Goal: Find specific page/section: Find specific page/section

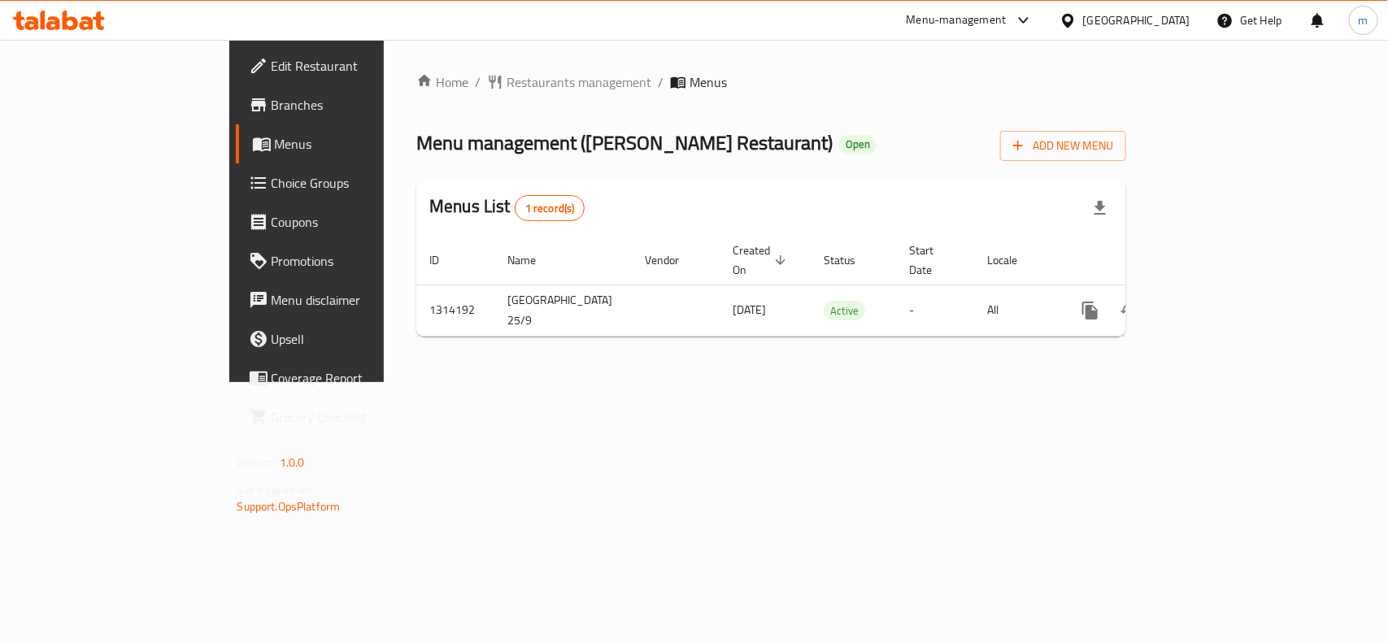
click at [67, 27] on icon at bounding box center [70, 21] width 15 height 20
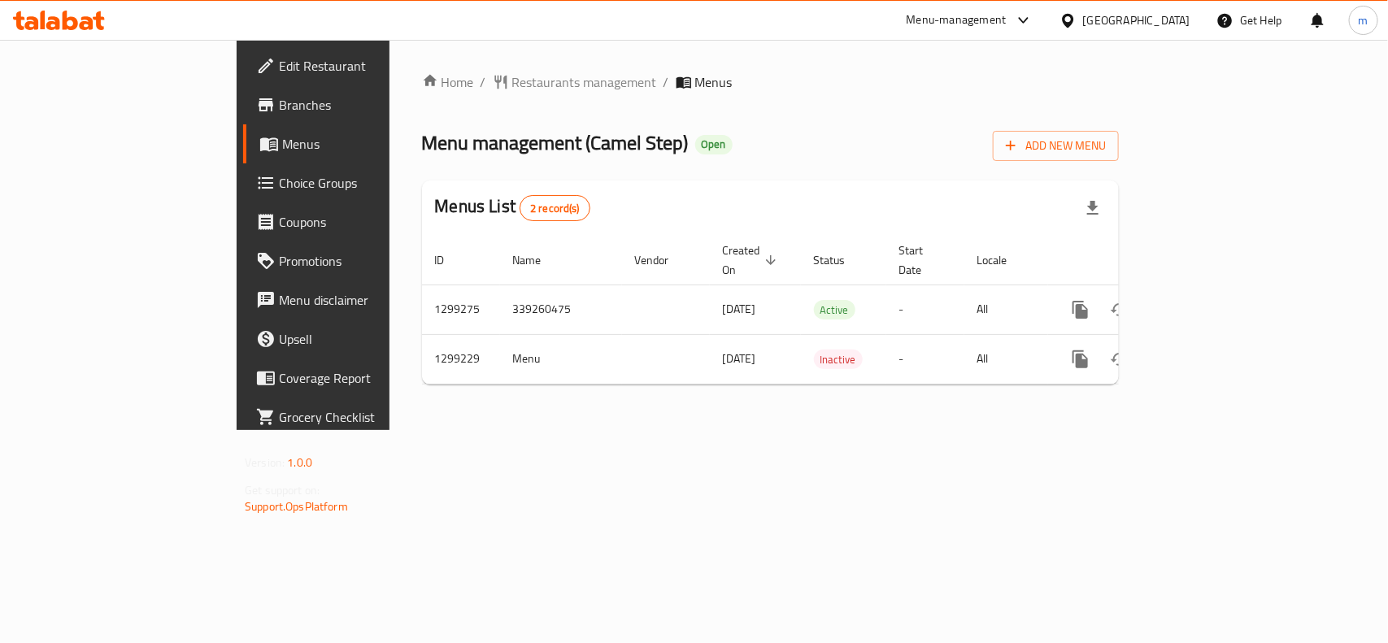
click at [782, 124] on div "Menu management ( Camel Step ) Open Add New Menu" at bounding box center [770, 142] width 697 height 37
click at [98, 16] on icon at bounding box center [98, 20] width 11 height 19
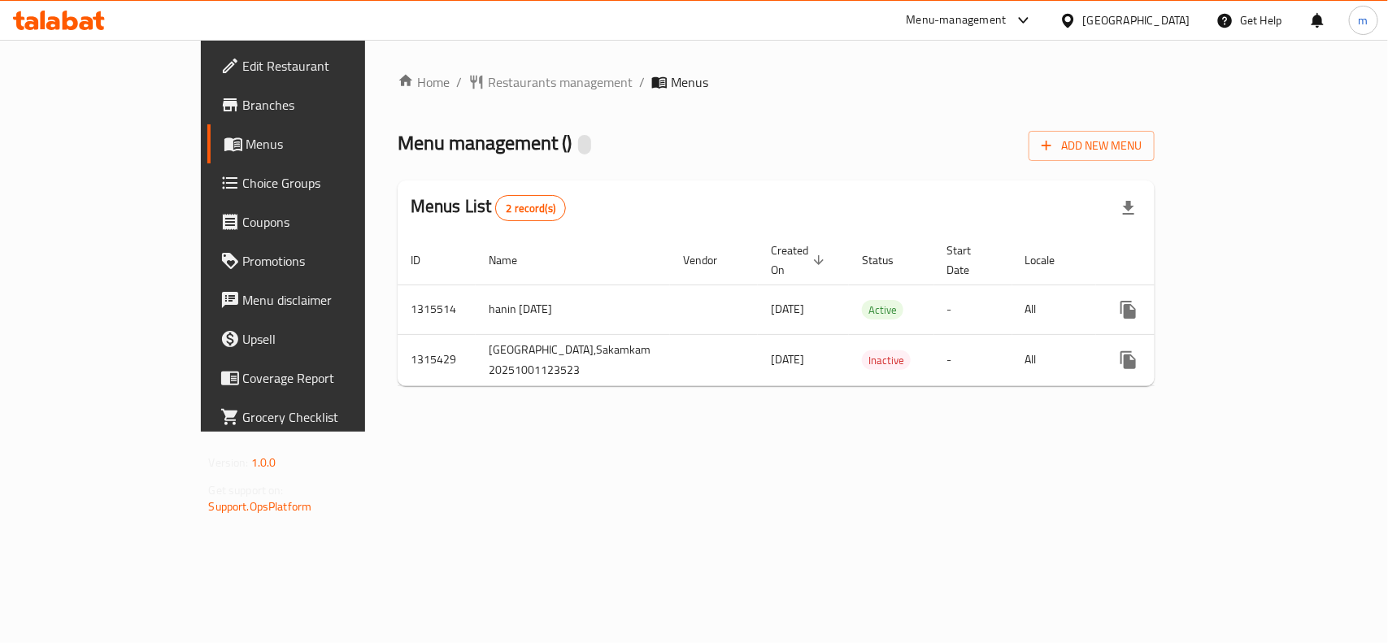
click at [47, 13] on icon at bounding box center [59, 21] width 92 height 20
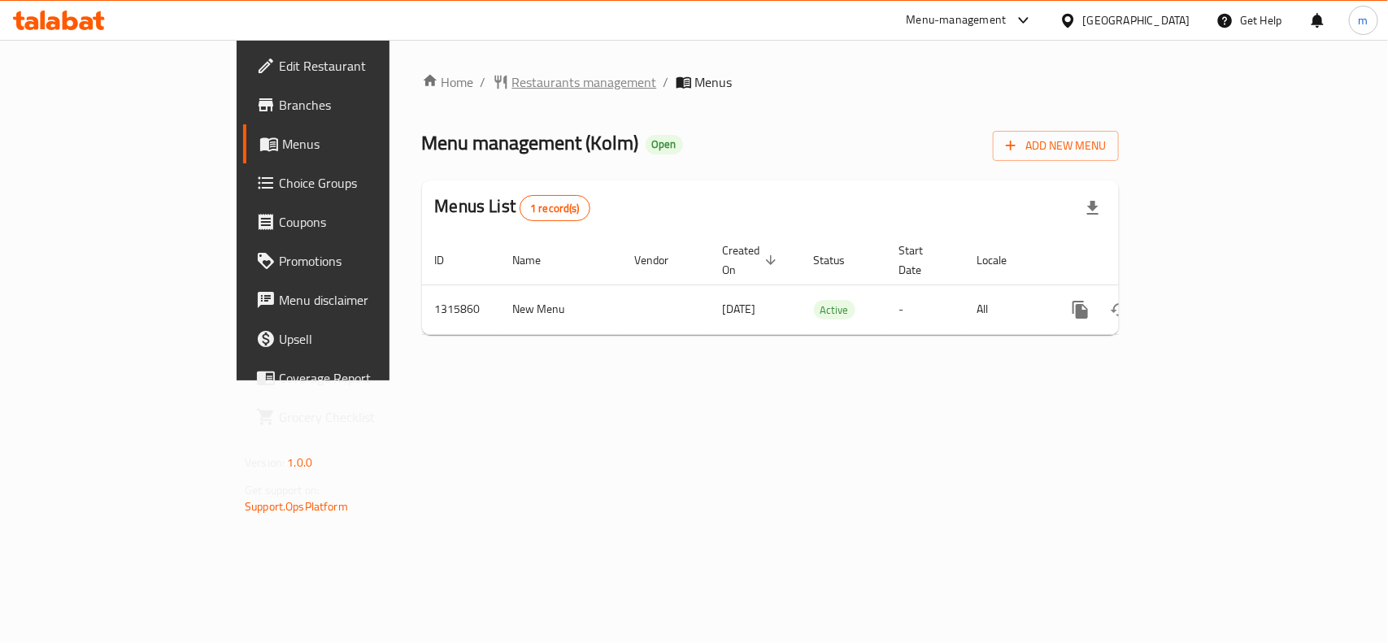
click at [512, 79] on span "Restaurants management" at bounding box center [584, 82] width 145 height 20
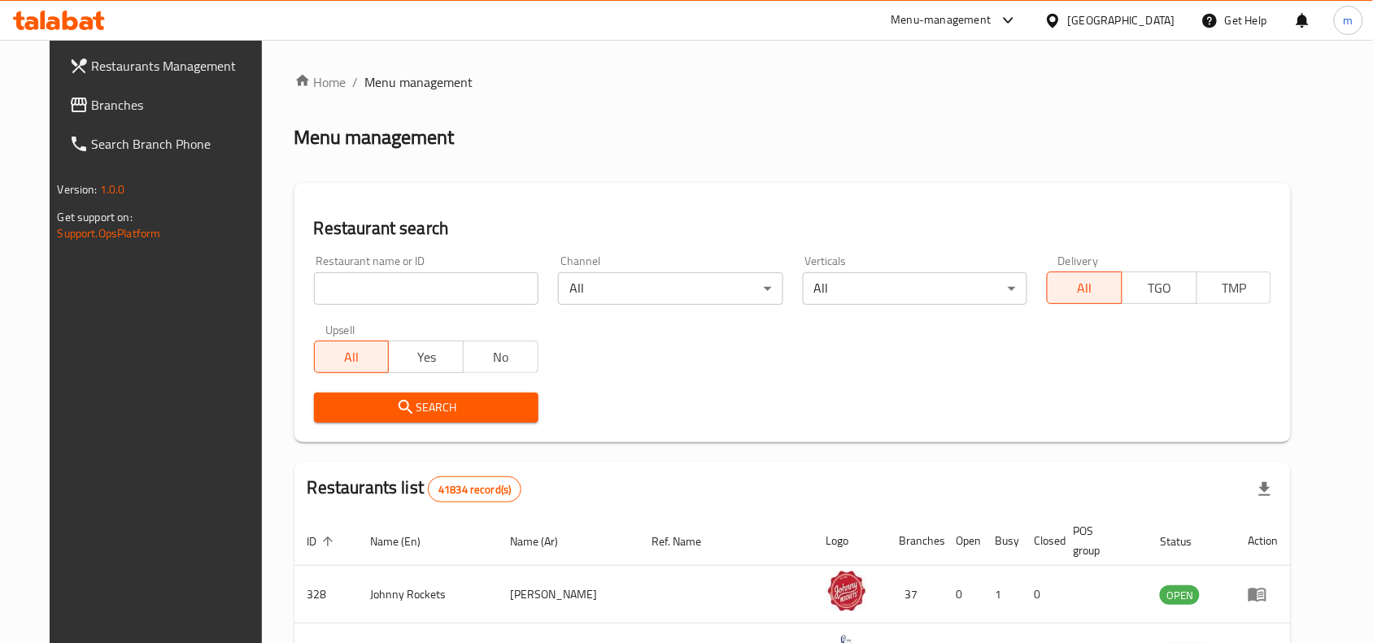
click at [364, 291] on input "search" at bounding box center [426, 288] width 224 height 33
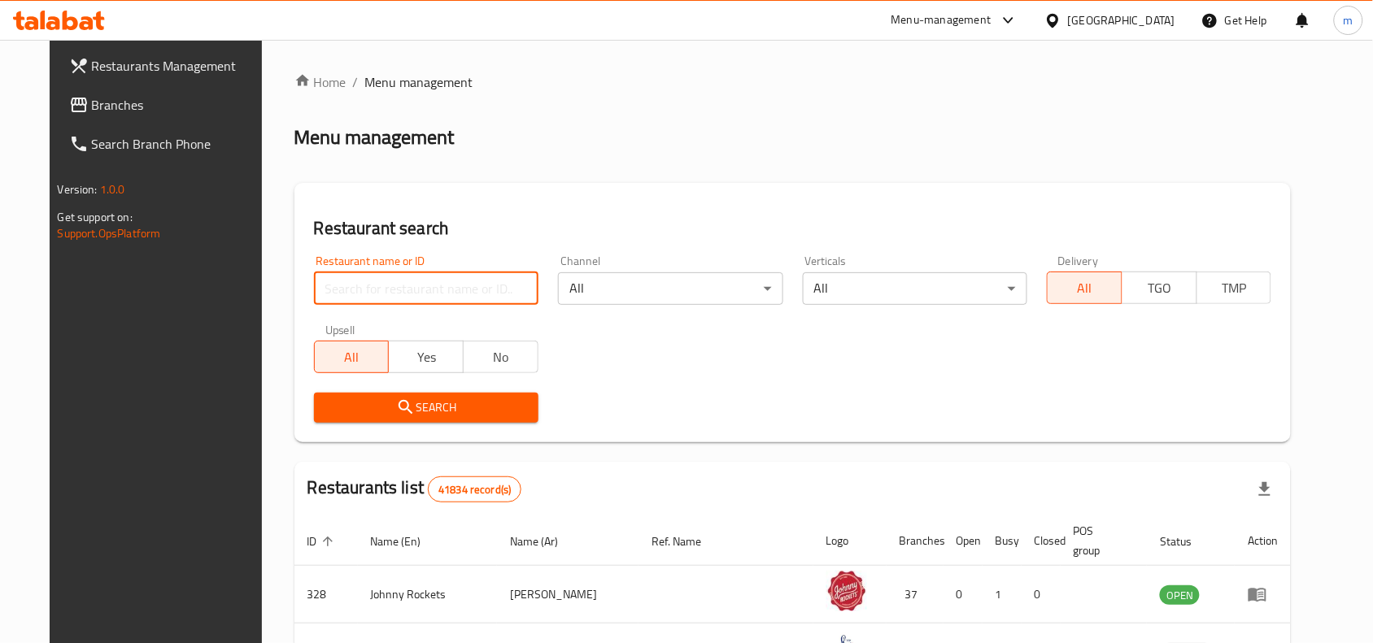
paste input "707414"
type input "707414"
click button "Search" at bounding box center [426, 408] width 224 height 30
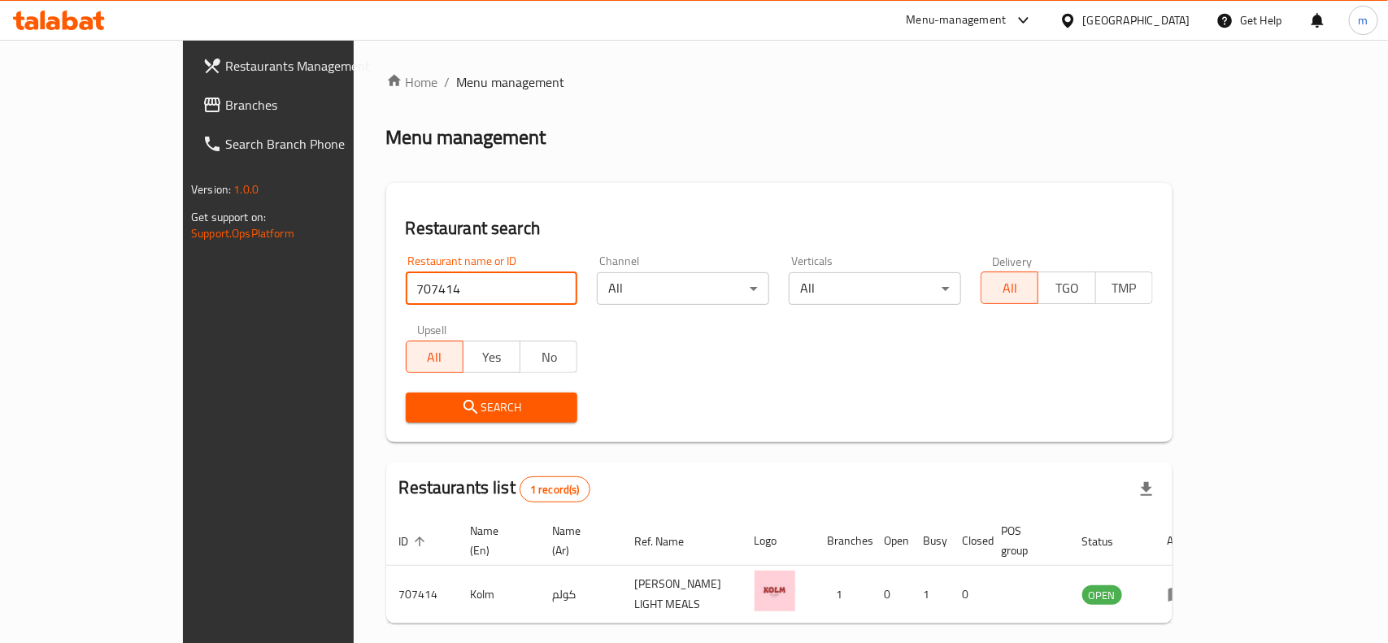
click at [669, 277] on body "​ Menu-management [GEOGRAPHIC_DATA] Get Help m Restaurants Management Branches …" at bounding box center [694, 342] width 1388 height 604
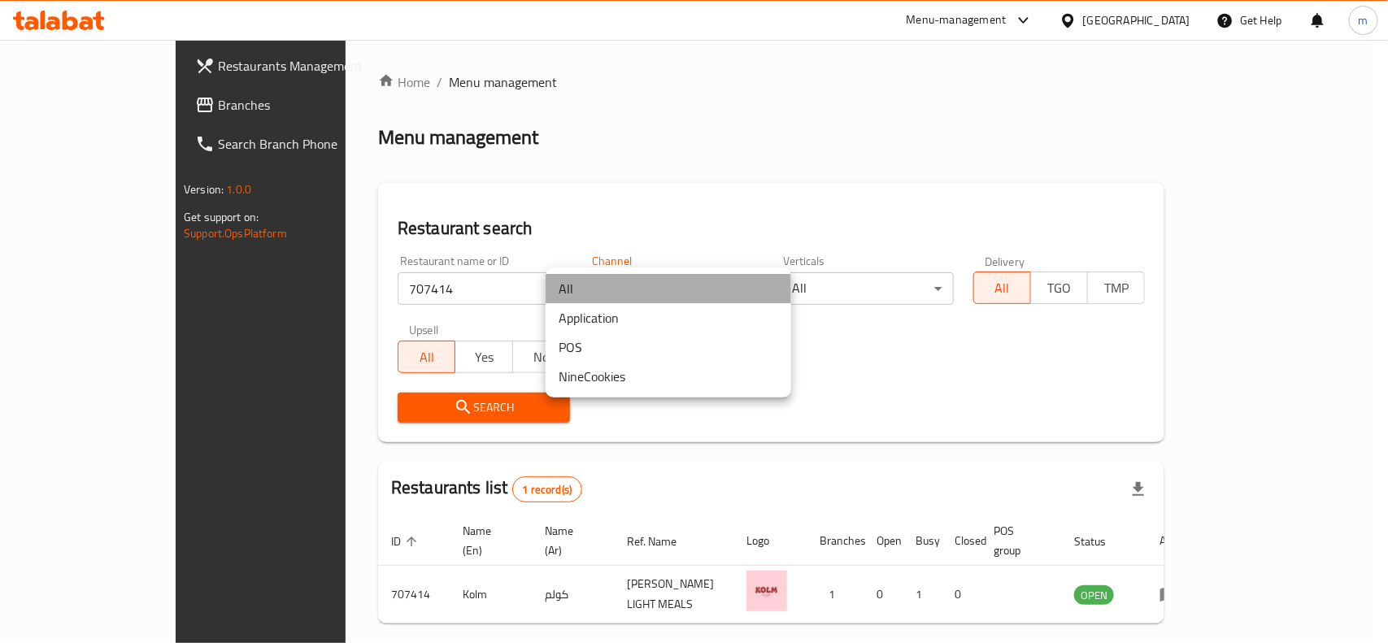
click at [669, 277] on li "All" at bounding box center [669, 288] width 246 height 29
